Goal: Find specific page/section: Find specific page/section

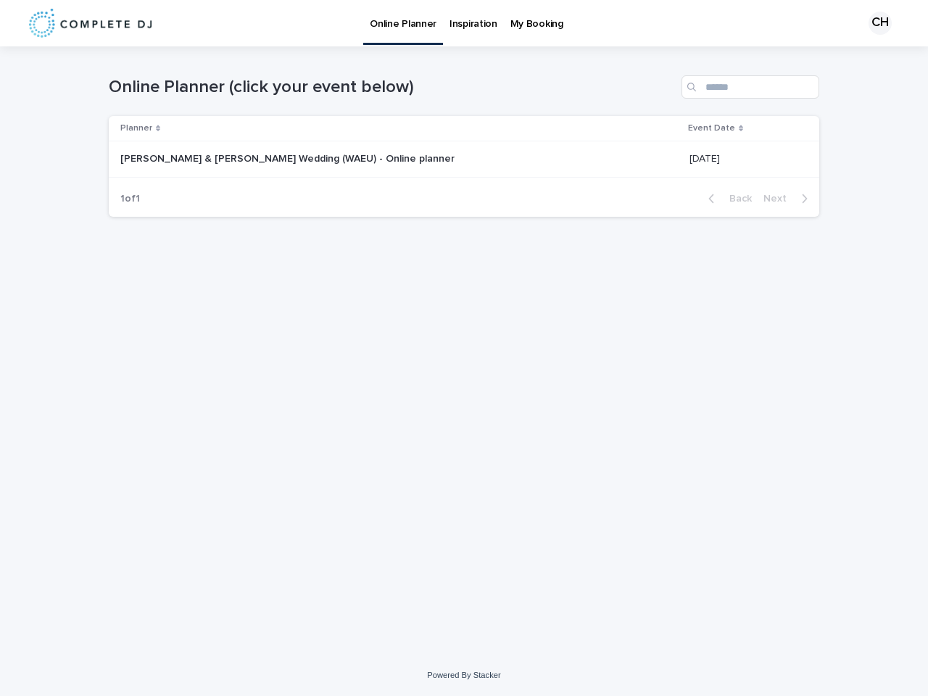
click at [875, 23] on div "CH" at bounding box center [879, 23] width 23 height 23
click at [381, 128] on div "Planner" at bounding box center [399, 128] width 559 height 16
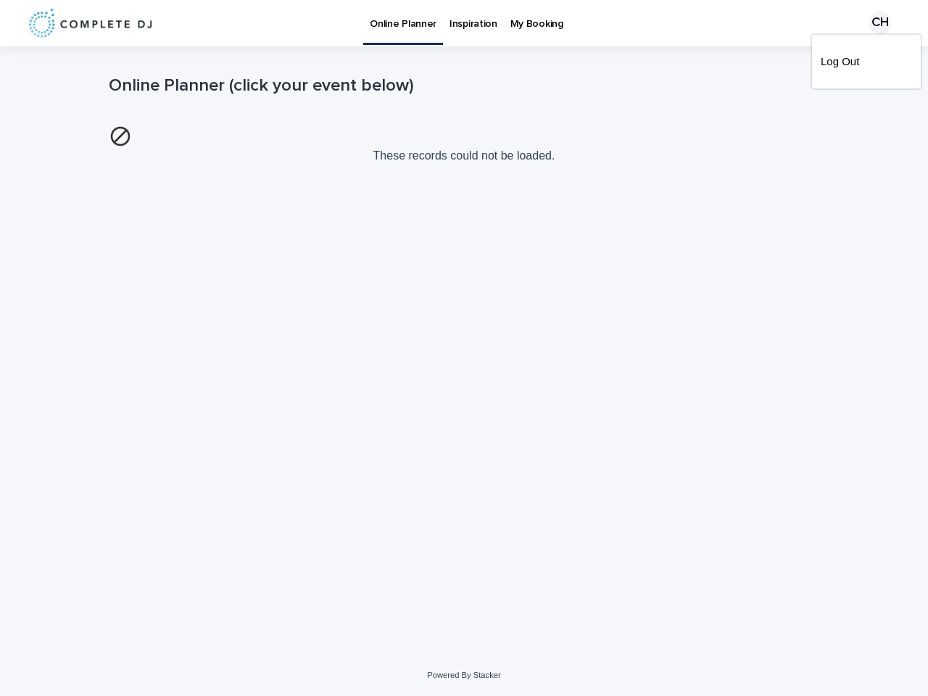
click at [132, 148] on img at bounding box center [120, 136] width 23 height 23
click at [729, 199] on div "Loading... Saving… Loading... Saving… Online Planner (click your event below) T…" at bounding box center [463, 332] width 725 height 572
click at [789, 199] on div "Loading... Saving… Loading... Saving… Online Planner (click your event below) T…" at bounding box center [463, 332] width 725 height 572
